Goal: Task Accomplishment & Management: Use online tool/utility

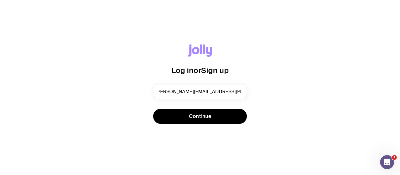
scroll to position [0, 6]
type input "[PERSON_NAME][EMAIL_ADDRESS][PERSON_NAME][DOMAIN_NAME]"
click at [153, 109] on button "Continue" at bounding box center [200, 116] width 94 height 15
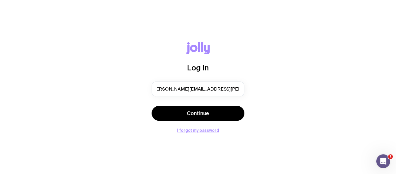
scroll to position [0, 0]
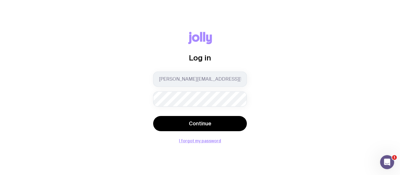
click at [153, 116] on button "Continue" at bounding box center [200, 123] width 94 height 15
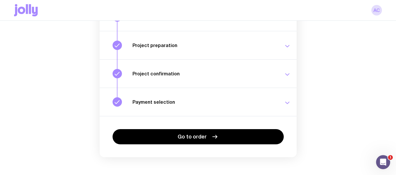
scroll to position [129, 0]
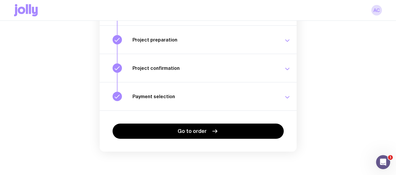
click at [252, 94] on h3 "Payment selection" at bounding box center [204, 97] width 144 height 6
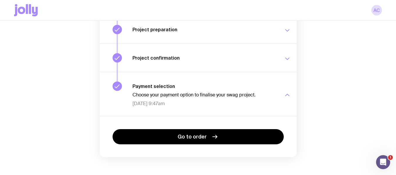
scroll to position [145, 0]
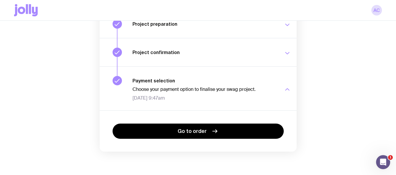
click at [215, 140] on div "Go to order" at bounding box center [198, 131] width 197 height 41
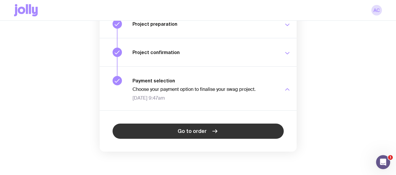
click at [216, 133] on icon at bounding box center [214, 131] width 7 height 7
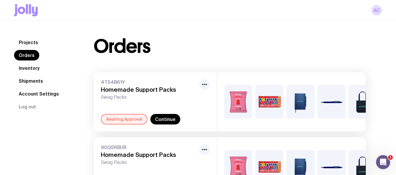
scroll to position [29, 0]
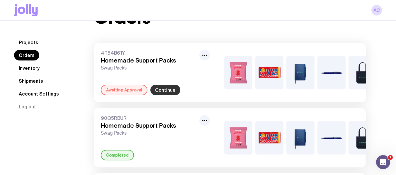
click at [170, 95] on link "Continue" at bounding box center [165, 90] width 30 height 11
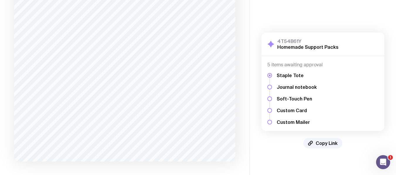
scroll to position [174, 0]
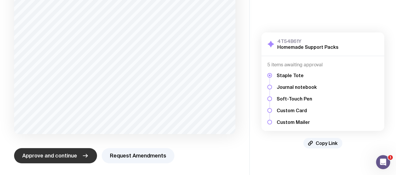
click at [69, 156] on span "Approve and continue" at bounding box center [49, 156] width 55 height 7
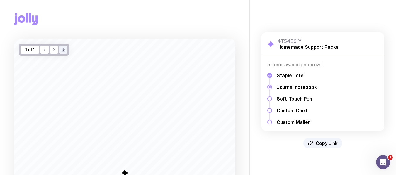
scroll to position [0, 0]
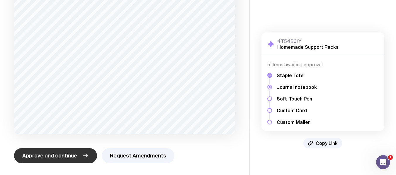
click at [82, 156] on icon "button" at bounding box center [85, 156] width 7 height 7
click at [73, 158] on span "Approve and continue" at bounding box center [49, 156] width 55 height 7
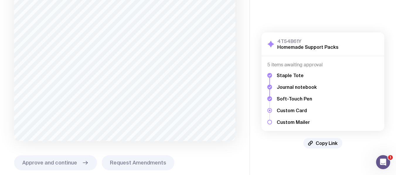
scroll to position [71, 0]
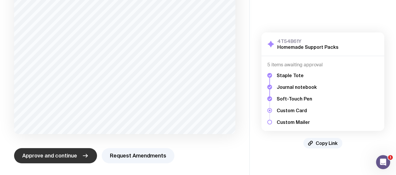
click at [73, 155] on span "Approve and continue" at bounding box center [49, 156] width 55 height 7
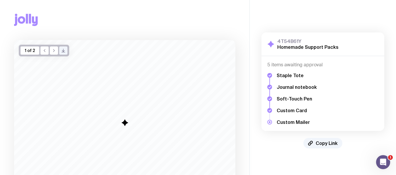
scroll to position [0, 0]
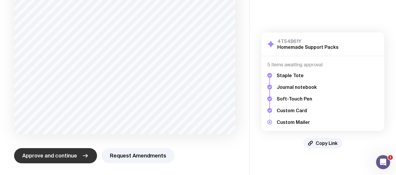
click at [69, 155] on span "Approve and continue" at bounding box center [49, 156] width 55 height 7
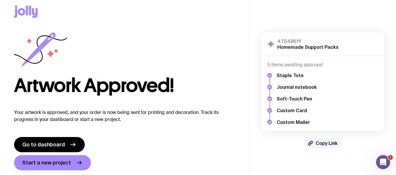
scroll to position [16, 0]
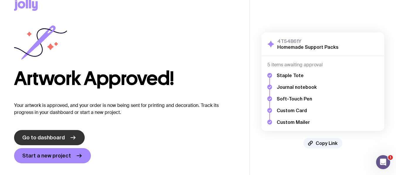
click at [45, 133] on link "Go to dashboard" at bounding box center [49, 137] width 71 height 15
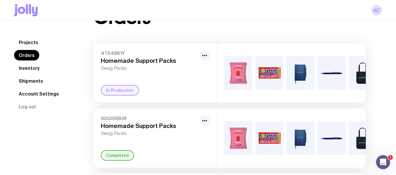
scroll to position [29, 0]
